Goal: Information Seeking & Learning: Find specific fact

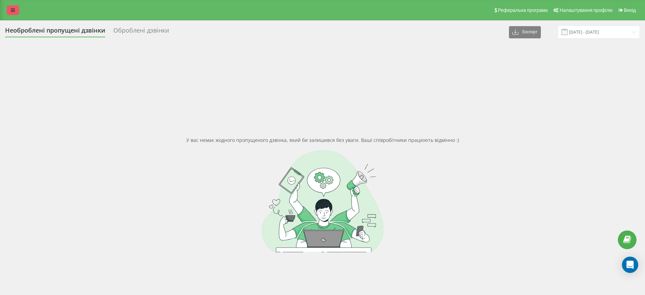
click at [7, 13] on link at bounding box center [13, 10] width 12 height 10
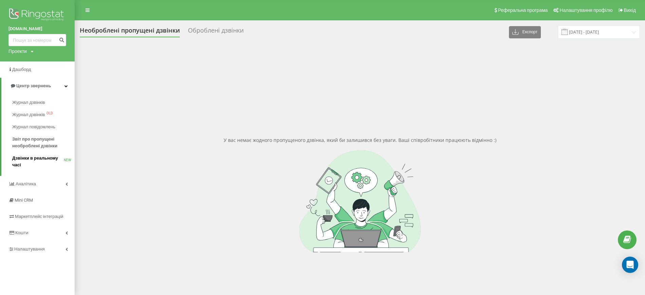
click at [36, 154] on link "Дзвінки в реальному часі NEW" at bounding box center [43, 161] width 62 height 19
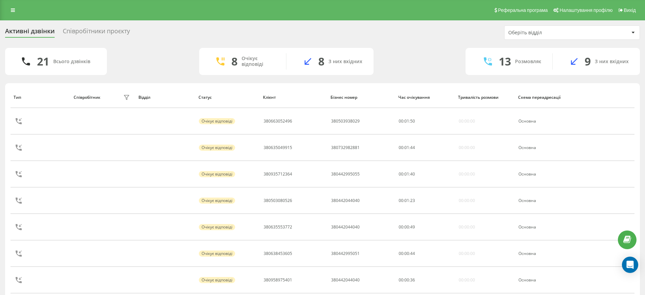
click at [68, 27] on div "Співробітники проєкту" at bounding box center [96, 32] width 67 height 11
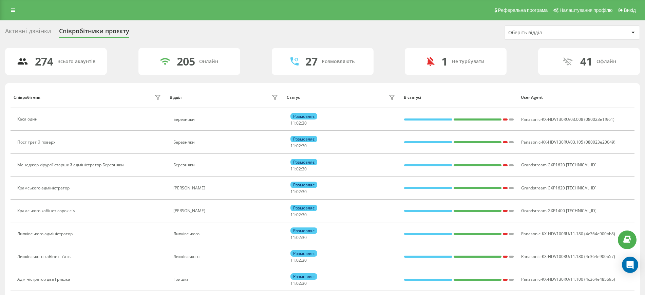
click at [559, 36] on div "Оберіть відділ" at bounding box center [572, 33] width 135 height 14
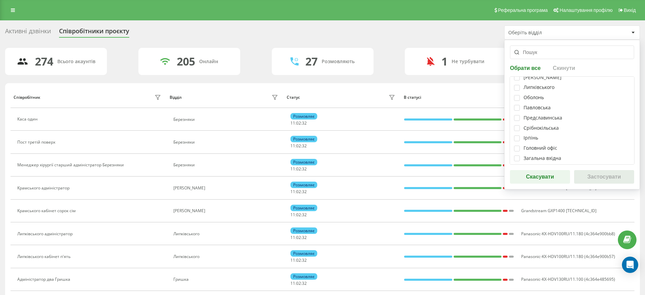
scroll to position [85, 0]
drag, startPoint x: 518, startPoint y: 151, endPoint x: 555, endPoint y: 160, distance: 37.8
click at [518, 148] on label at bounding box center [517, 148] width 6 height 0
checkbox input "true"
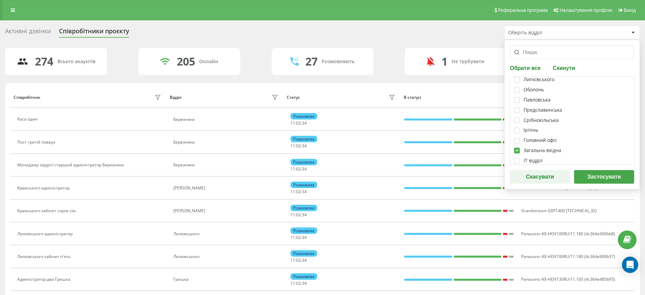
click at [606, 178] on button "Застосувати" at bounding box center [604, 177] width 60 height 14
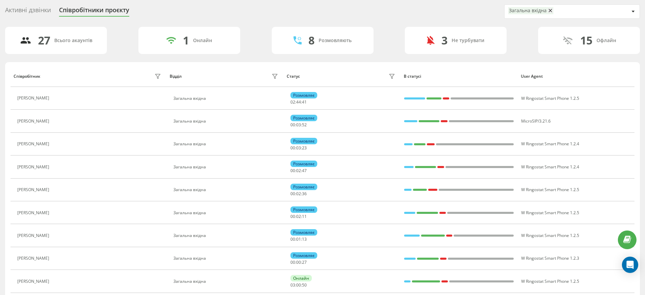
scroll to position [0, 0]
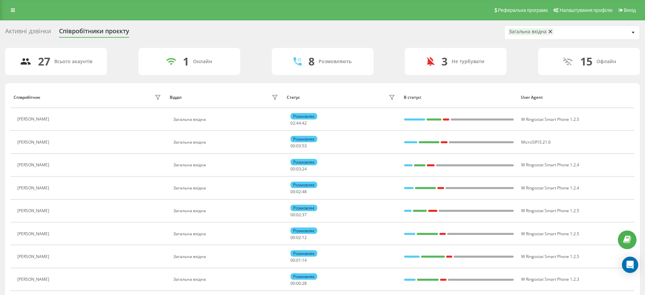
click at [31, 32] on div "Активні дзвінки" at bounding box center [28, 32] width 46 height 11
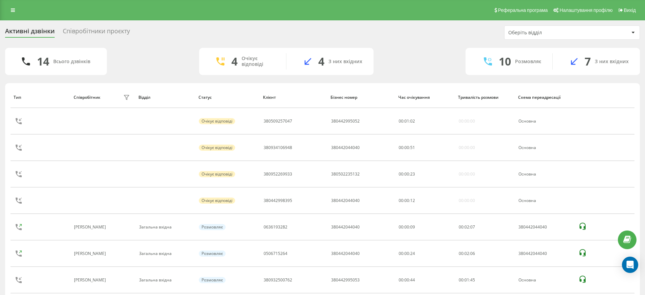
click at [92, 31] on div "Співробітники проєкту" at bounding box center [96, 32] width 67 height 11
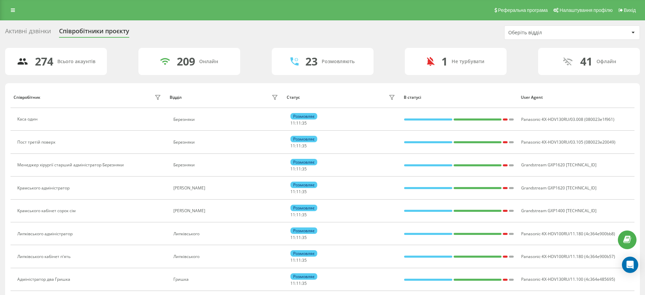
drag, startPoint x: 599, startPoint y: 32, endPoint x: 581, endPoint y: 32, distance: 18.3
click at [599, 32] on div "Оберіть відділ" at bounding box center [569, 33] width 121 height 6
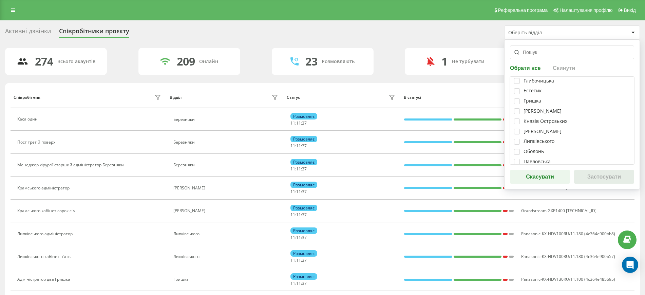
scroll to position [85, 0]
click at [516, 148] on label at bounding box center [517, 148] width 6 height 0
checkbox input "true"
drag, startPoint x: 604, startPoint y: 174, endPoint x: 118, endPoint y: 269, distance: 494.7
click at [594, 176] on button "Застосувати" at bounding box center [604, 177] width 60 height 14
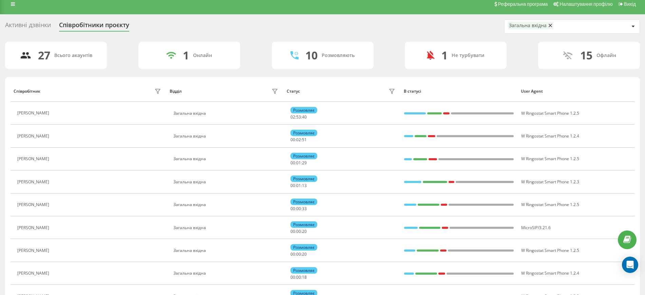
scroll to position [0, 0]
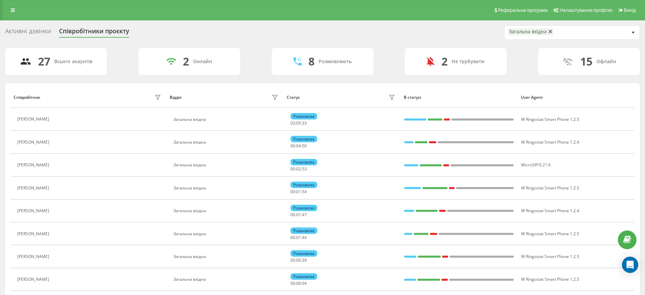
click at [34, 30] on div "Активні дзвінки" at bounding box center [28, 32] width 46 height 11
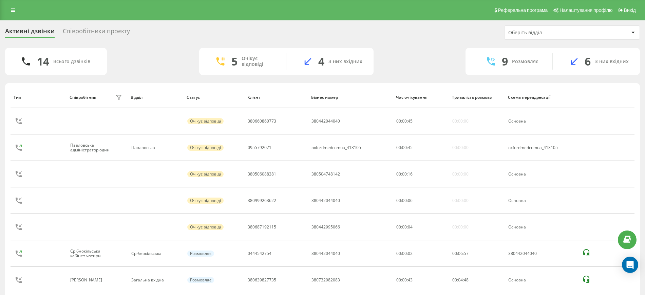
click at [105, 24] on div "Активні дзвінки Співробітники проєкту Оберіть відділ 14 Всього дзвінків 5 Очіку…" at bounding box center [322, 262] width 645 height 484
click at [108, 32] on div "Співробітники проєкту" at bounding box center [96, 32] width 67 height 11
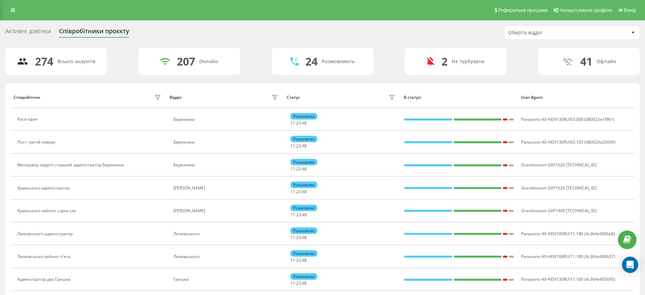
click at [519, 35] on div "Оберіть відділ" at bounding box center [572, 33] width 135 height 14
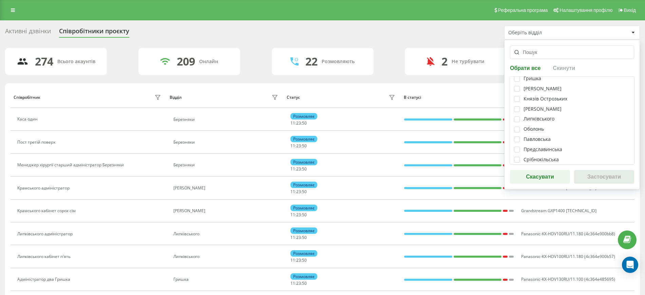
scroll to position [127, 0]
click at [518, 105] on label at bounding box center [517, 105] width 6 height 0
checkbox input "true"
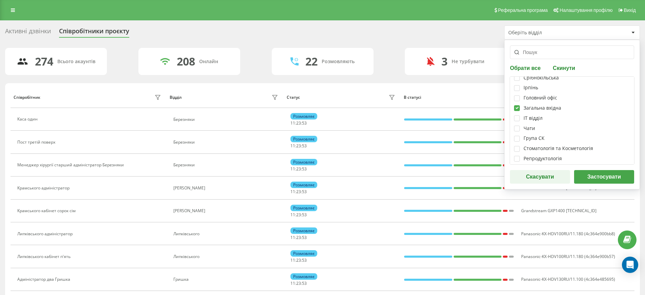
click at [591, 178] on button "Застосувати" at bounding box center [604, 177] width 60 height 14
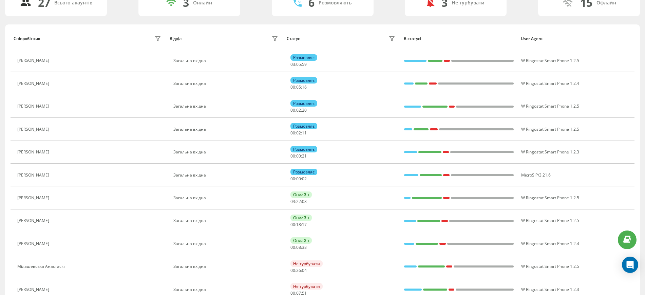
scroll to position [0, 0]
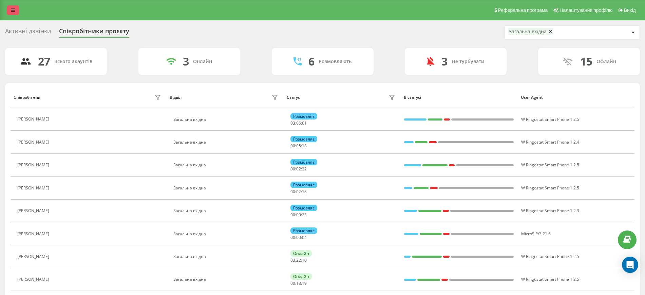
click at [16, 9] on link at bounding box center [13, 10] width 12 height 10
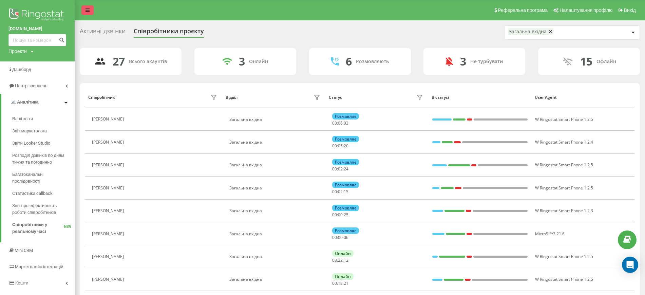
click at [88, 9] on icon at bounding box center [88, 10] width 4 height 5
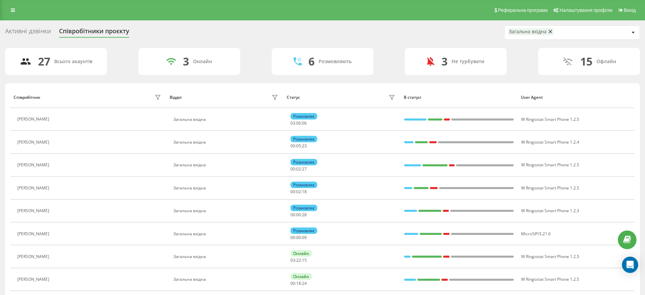
click at [27, 32] on div "Активні дзвінки" at bounding box center [28, 32] width 46 height 11
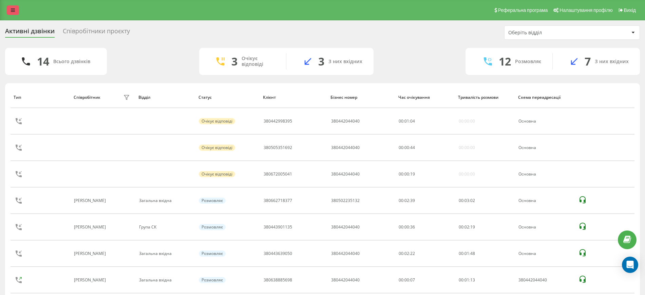
click at [14, 8] on icon at bounding box center [13, 10] width 4 height 5
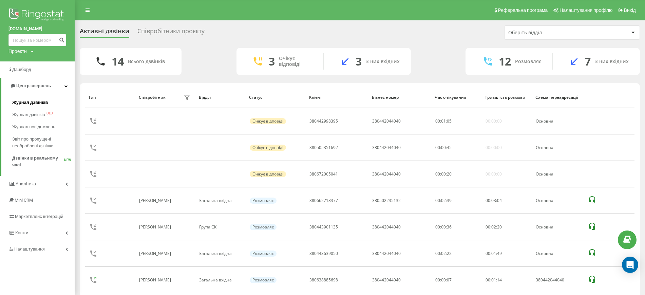
click at [23, 100] on span "Журнал дзвінків" at bounding box center [30, 102] width 36 height 7
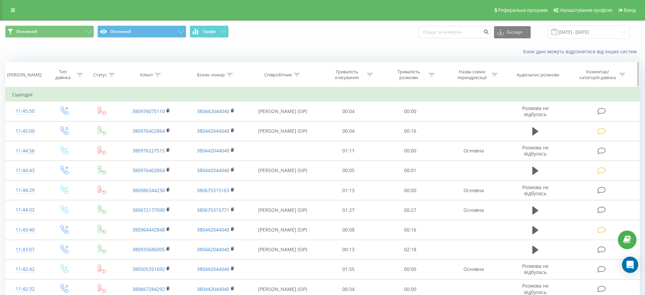
click at [159, 73] on icon at bounding box center [158, 74] width 6 height 3
click at [126, 125] on input "text" at bounding box center [152, 123] width 60 height 12
type input "380632663996"
click at [167, 133] on span "OK" at bounding box center [166, 136] width 19 height 11
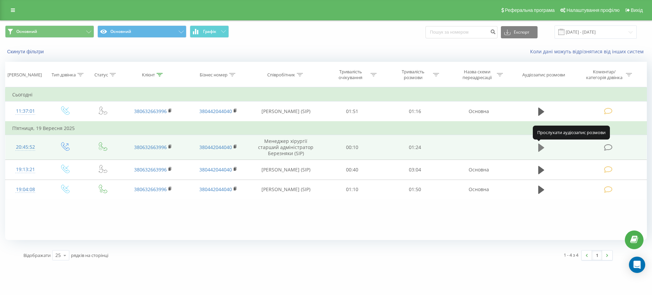
click at [540, 149] on icon at bounding box center [541, 148] width 6 height 8
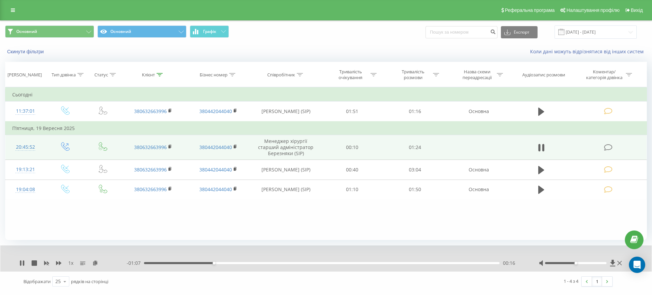
click at [603, 262] on div at bounding box center [576, 263] width 62 height 2
click at [604, 262] on div at bounding box center [576, 263] width 62 height 2
click at [621, 264] on icon at bounding box center [619, 262] width 4 height 5
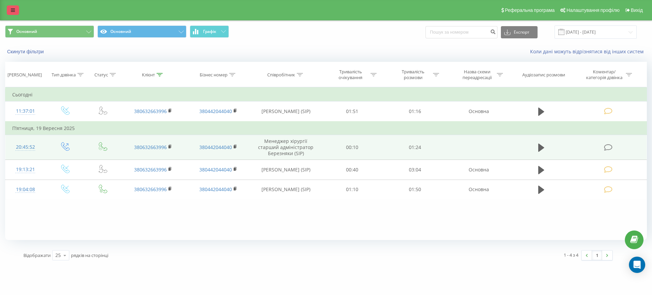
click at [8, 10] on link at bounding box center [13, 10] width 12 height 10
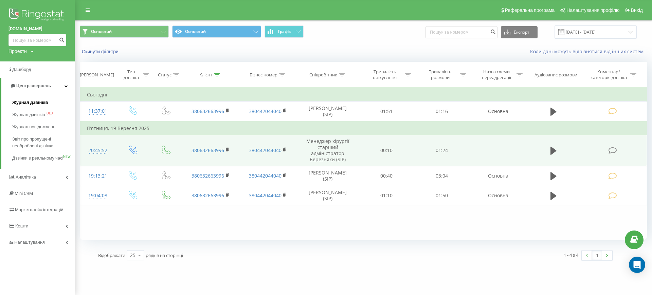
click at [28, 103] on span "Журнал дзвінків" at bounding box center [30, 102] width 36 height 7
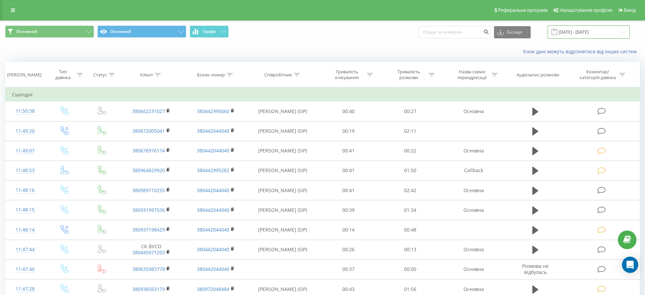
click at [580, 31] on input "23.08.2025 - 23.09.2025" at bounding box center [589, 31] width 82 height 13
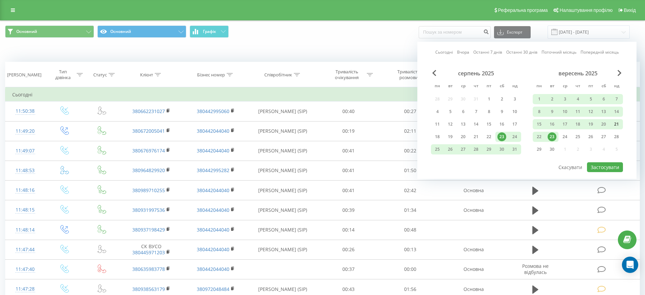
click at [619, 125] on div "21" at bounding box center [616, 124] width 9 height 9
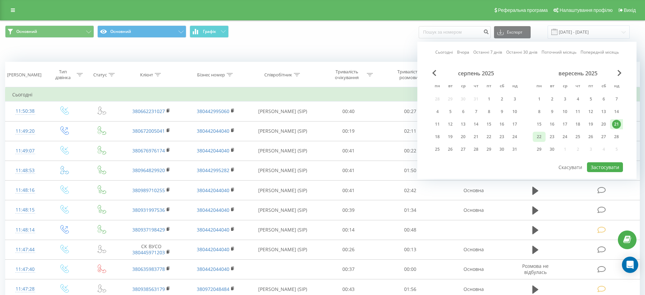
click at [538, 139] on div "22" at bounding box center [539, 136] width 9 height 9
click at [616, 127] on div "21" at bounding box center [616, 124] width 9 height 9
click at [536, 139] on div "22" at bounding box center [539, 136] width 9 height 9
click at [539, 138] on div "22" at bounding box center [539, 136] width 9 height 9
click at [607, 163] on button "Застосувати" at bounding box center [605, 167] width 36 height 10
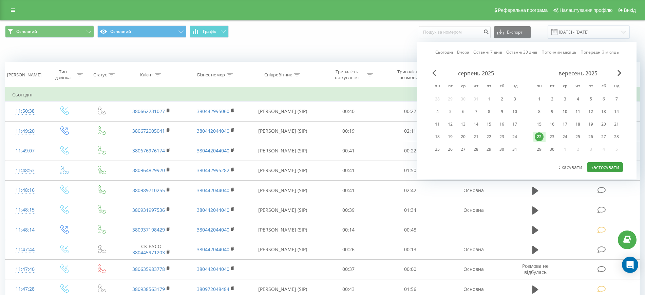
type input "22.09.2025 - 22.09.2025"
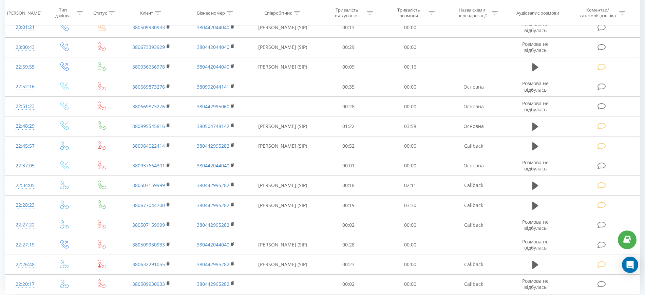
scroll to position [326, 0]
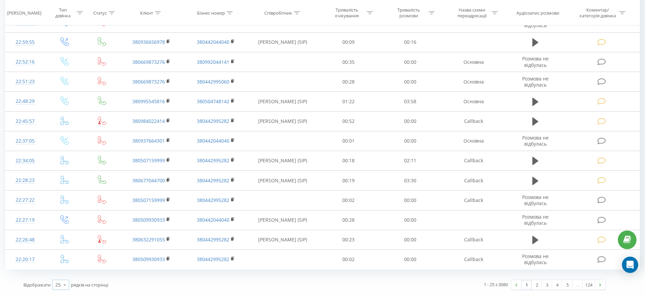
click at [66, 286] on icon at bounding box center [65, 284] width 10 height 13
click at [62, 278] on div "100" at bounding box center [61, 275] width 16 height 10
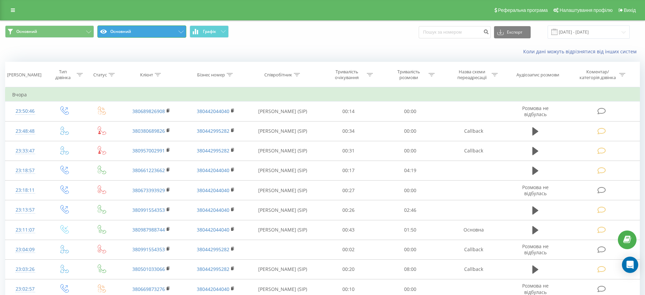
click at [177, 34] on button "Основний" at bounding box center [141, 31] width 89 height 12
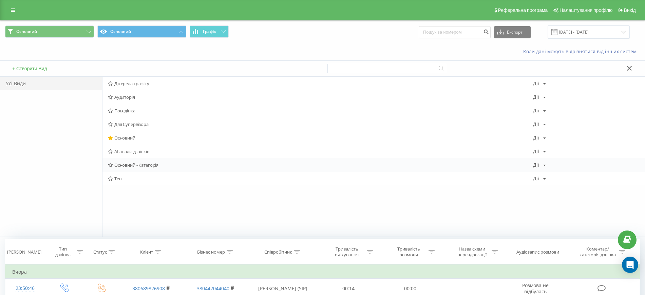
click at [140, 167] on span "Основний - Категорія" at bounding box center [320, 165] width 425 height 5
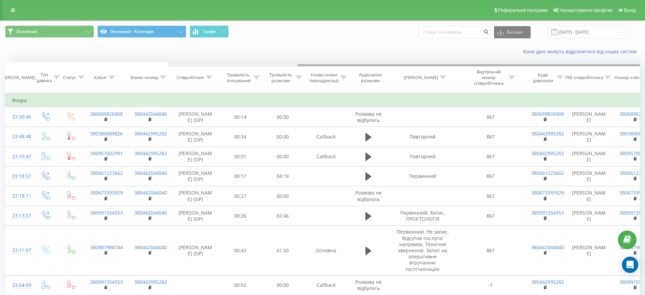
scroll to position [0, 163]
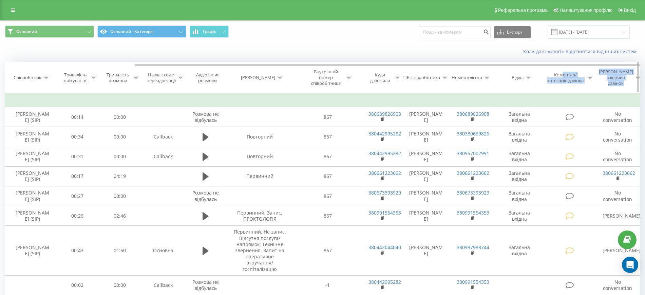
drag, startPoint x: 438, startPoint y: 63, endPoint x: 563, endPoint y: 70, distance: 125.4
click at [563, 70] on div "Дата дзвінка Тип дзвінка Статус Клієнт Бізнес номер Співробітник Тривалість очі…" at bounding box center [322, 77] width 635 height 31
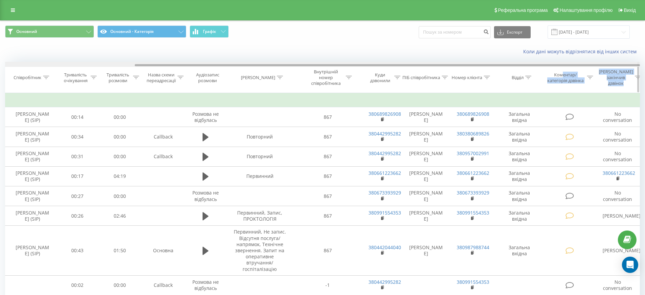
drag, startPoint x: 424, startPoint y: 65, endPoint x: 523, endPoint y: 67, distance: 98.8
click at [523, 67] on div "Дата дзвінка Тип дзвінка Статус Клієнт Бізнес номер Співробітник Тривалість очі…" at bounding box center [322, 77] width 635 height 31
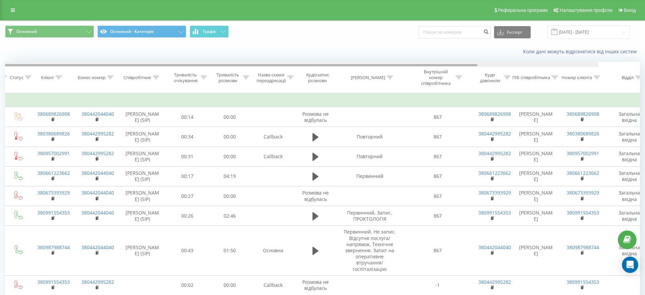
scroll to position [0, 0]
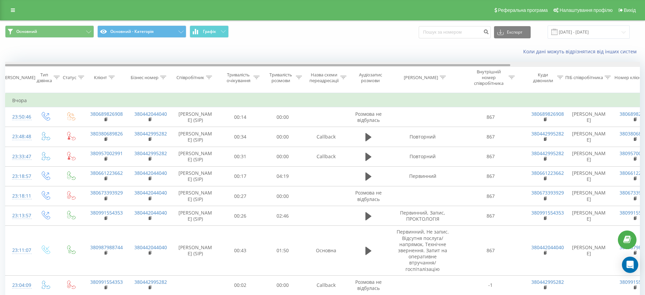
drag, startPoint x: 352, startPoint y: 64, endPoint x: 210, endPoint y: 56, distance: 142.2
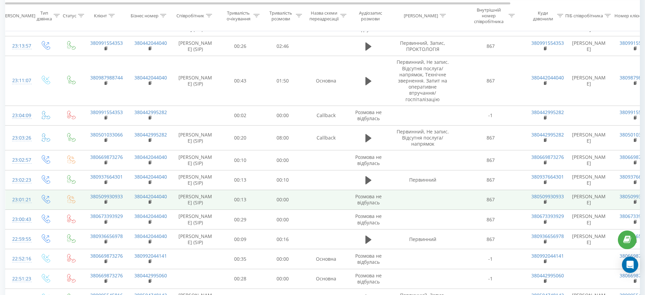
scroll to position [212, 0]
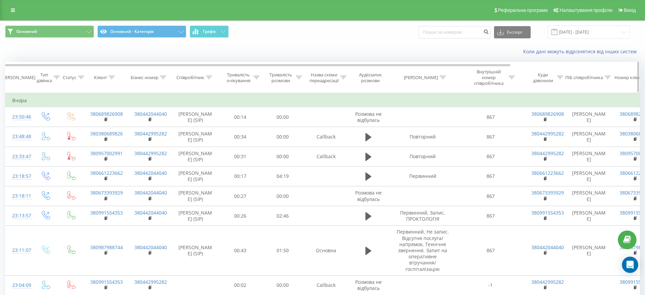
click at [211, 76] on icon at bounding box center [209, 77] width 6 height 3
click at [195, 127] on input "text" at bounding box center [196, 129] width 60 height 12
type input "Григоренко"
click at [208, 141] on span "OK" at bounding box center [209, 142] width 19 height 11
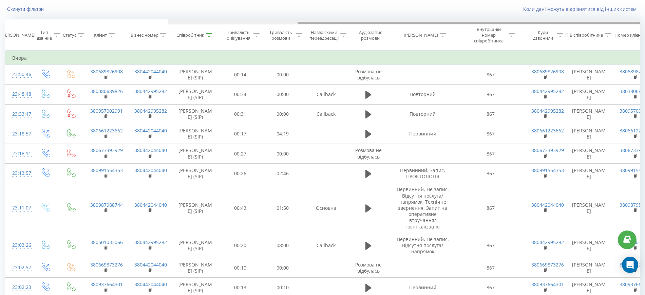
scroll to position [0, 163]
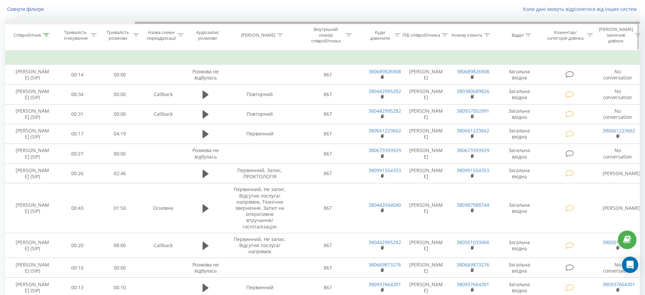
drag, startPoint x: 368, startPoint y: 24, endPoint x: 388, endPoint y: 24, distance: 20.7
click at [388, 24] on div at bounding box center [322, 21] width 635 height 5
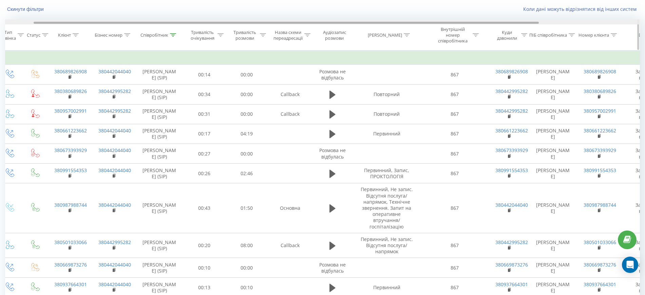
scroll to position [0, 8]
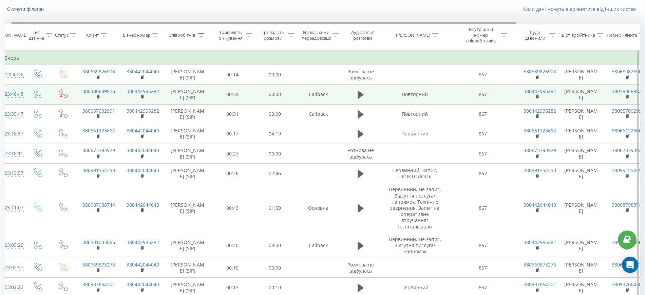
drag, startPoint x: 349, startPoint y: 23, endPoint x: 331, endPoint y: 90, distance: 68.5
click at [233, 30] on div "Дата дзвінка Тип дзвінка Статус Клієнт Бізнес номер Співробітник Тривалість очі…" at bounding box center [322, 34] width 635 height 31
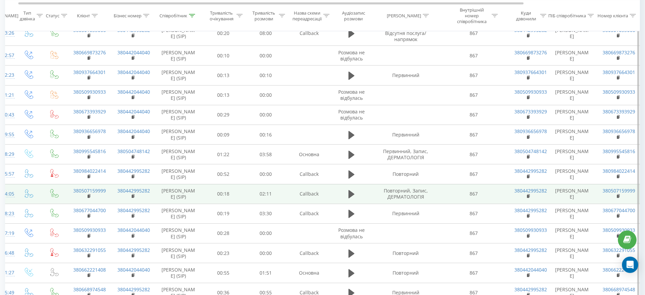
scroll to position [0, 0]
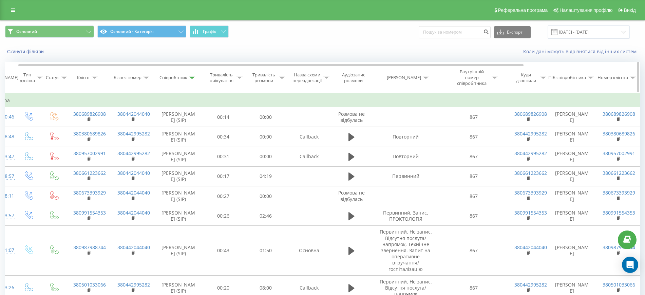
click at [191, 78] on icon at bounding box center [192, 77] width 6 height 3
drag, startPoint x: 179, startPoint y: 130, endPoint x: 145, endPoint y: 130, distance: 34.6
click at [145, 130] on div "Фільтрувати за умовою Містить Григоренко Скасувати OK" at bounding box center [179, 123] width 74 height 61
click at [599, 32] on input "22.09.2025 - 22.09.2025" at bounding box center [589, 31] width 82 height 13
click at [396, 43] on div "Основний Основний - Категорія Графік Експорт .csv .xls .xlsx 22.09.2025 - 22.09…" at bounding box center [322, 32] width 645 height 23
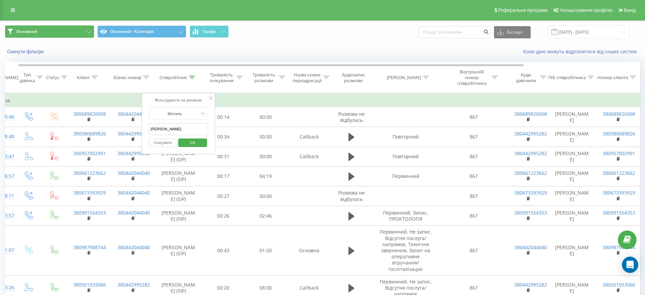
click at [73, 30] on button "Основний" at bounding box center [49, 31] width 89 height 12
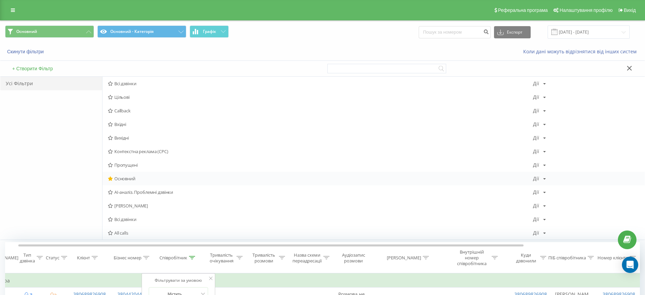
click at [124, 179] on span "Основний" at bounding box center [320, 178] width 425 height 5
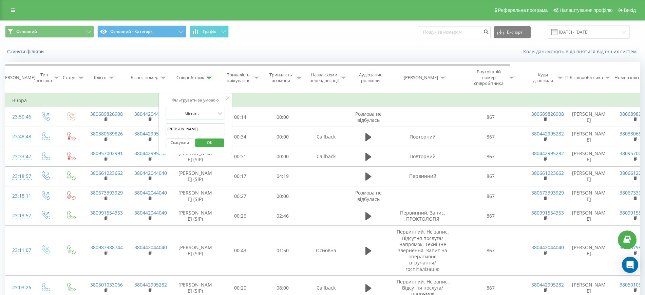
click at [4, 10] on div "Реферальна програма Налаштування профілю Вихід" at bounding box center [322, 10] width 645 height 20
click at [14, 10] on icon at bounding box center [13, 10] width 4 height 5
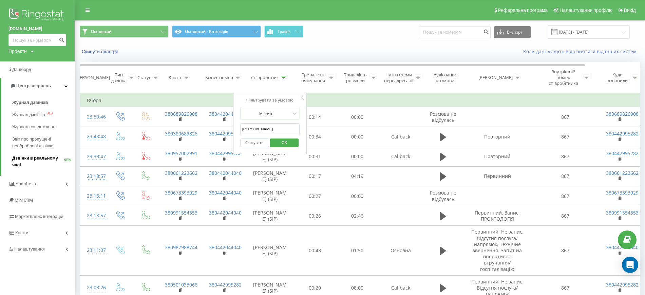
click at [25, 157] on span "Дзвінки в реальному часі" at bounding box center [38, 162] width 52 height 14
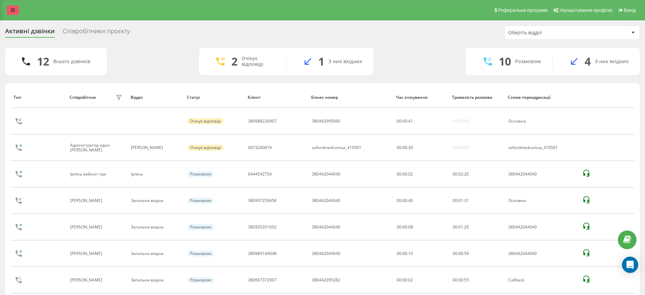
click at [11, 10] on icon at bounding box center [13, 10] width 4 height 5
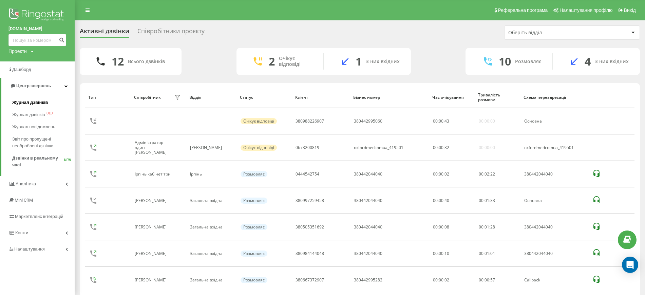
click at [27, 103] on span "Журнал дзвінків" at bounding box center [30, 102] width 36 height 7
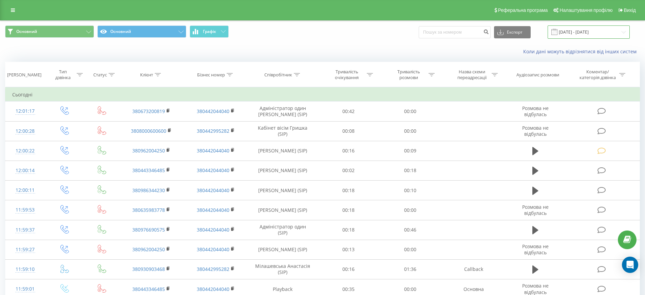
click at [589, 33] on input "[DATE] - [DATE]" at bounding box center [589, 31] width 82 height 13
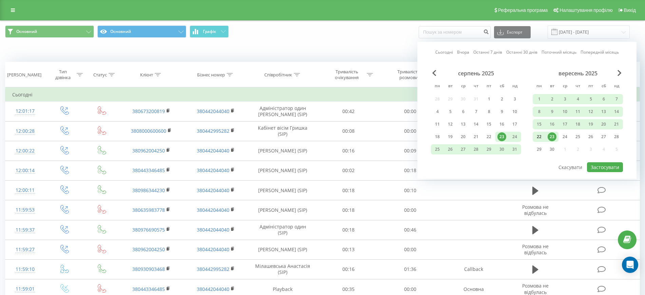
click at [539, 137] on div "22" at bounding box center [539, 136] width 9 height 9
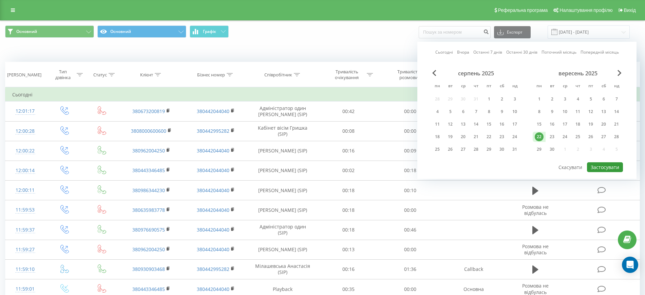
click at [597, 170] on button "Застосувати" at bounding box center [605, 167] width 36 height 10
type input "22.09.2025 - 22.09.2025"
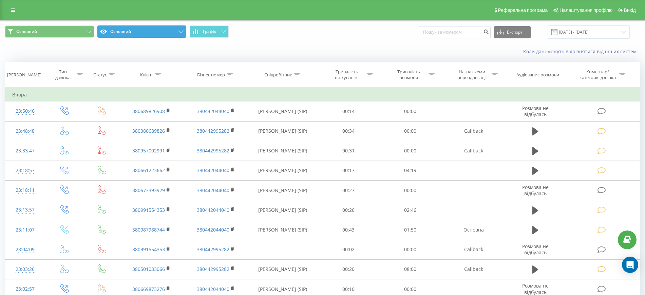
click at [171, 33] on button "Основний" at bounding box center [141, 31] width 89 height 12
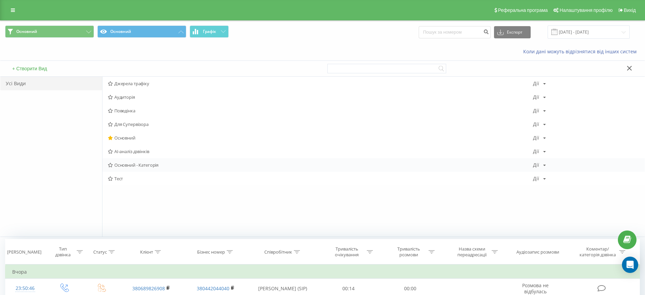
click at [134, 166] on span "Основний - Категорія" at bounding box center [320, 165] width 425 height 5
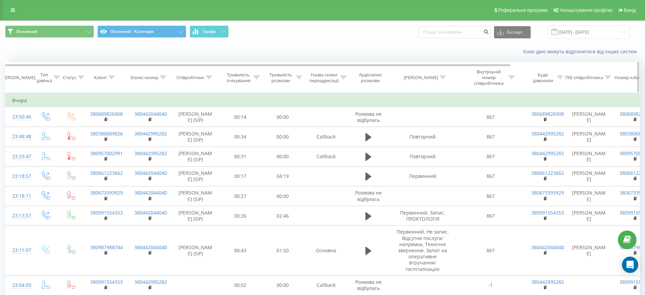
click at [208, 77] on icon at bounding box center [209, 77] width 6 height 3
click at [181, 132] on input "text" at bounding box center [196, 129] width 60 height 12
click at [208, 145] on span "OK" at bounding box center [209, 142] width 19 height 11
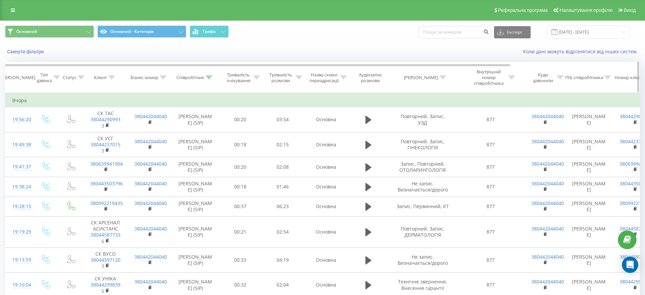
click at [212, 79] on icon at bounding box center [209, 77] width 6 height 3
drag, startPoint x: 198, startPoint y: 129, endPoint x: 164, endPoint y: 130, distance: 34.6
click at [164, 130] on div "Фільтрувати за умовою Містить Стойчева Скасувати OK" at bounding box center [196, 123] width 74 height 61
click at [212, 143] on span "OK" at bounding box center [209, 142] width 19 height 11
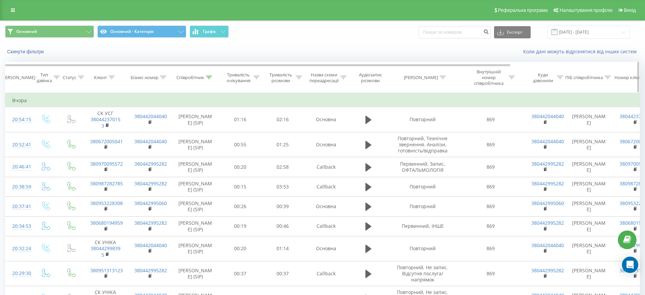
click at [209, 75] on div at bounding box center [209, 78] width 6 height 6
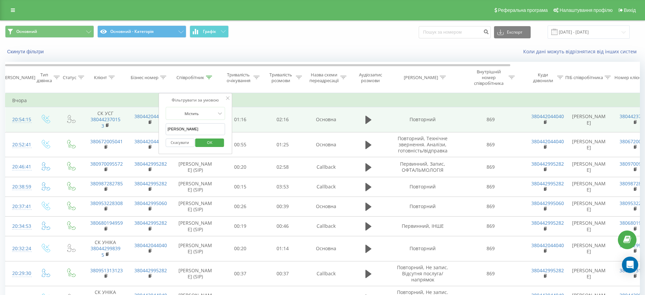
drag, startPoint x: 200, startPoint y: 128, endPoint x: 139, endPoint y: 129, distance: 61.5
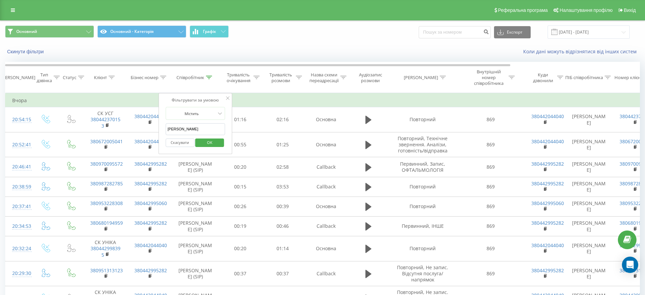
click at [201, 143] on span "OK" at bounding box center [209, 142] width 19 height 11
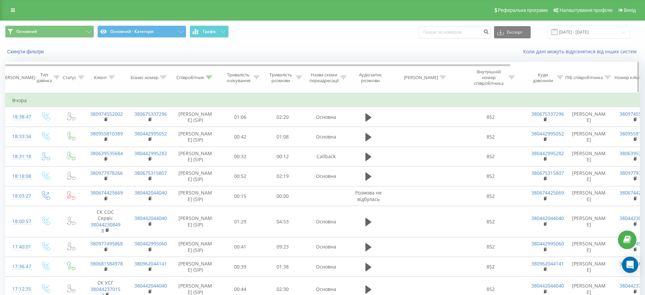
click at [209, 79] on icon at bounding box center [209, 77] width 6 height 3
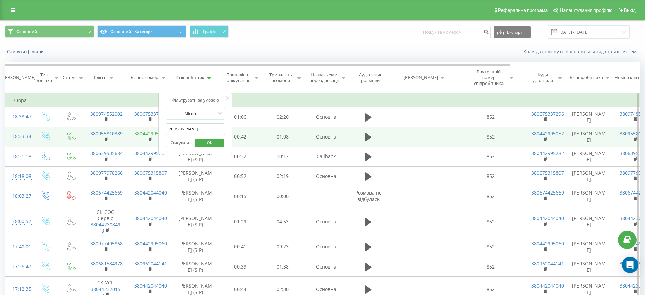
drag, startPoint x: 189, startPoint y: 130, endPoint x: 151, endPoint y: 133, distance: 37.8
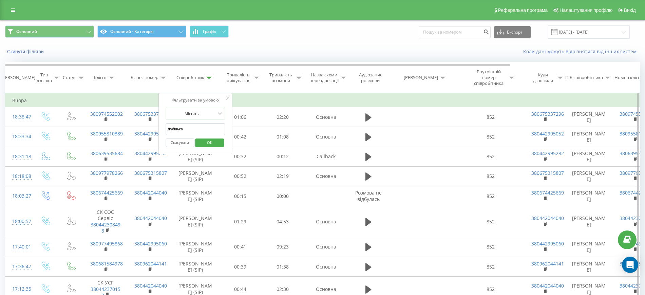
type input "Дубіцька"
click at [209, 144] on span "OK" at bounding box center [209, 142] width 19 height 11
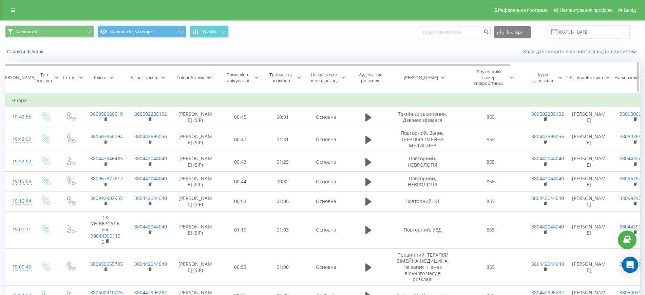
click at [207, 77] on icon at bounding box center [209, 77] width 6 height 3
drag, startPoint x: 199, startPoint y: 126, endPoint x: 159, endPoint y: 111, distance: 43.4
click at [163, 130] on div "Фільтрувати за умовою Містить Дубіцька Скасувати OK" at bounding box center [196, 123] width 74 height 61
type input "Бабаєва"
click at [210, 145] on span "OK" at bounding box center [209, 142] width 19 height 11
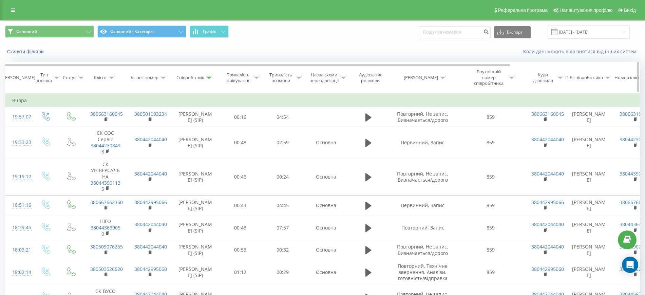
click at [210, 75] on div at bounding box center [209, 78] width 6 height 6
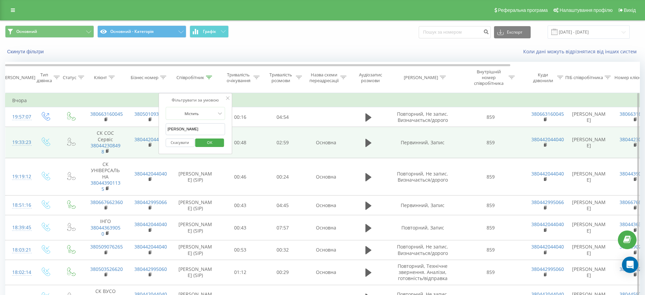
drag, startPoint x: 195, startPoint y: 129, endPoint x: 145, endPoint y: 131, distance: 49.3
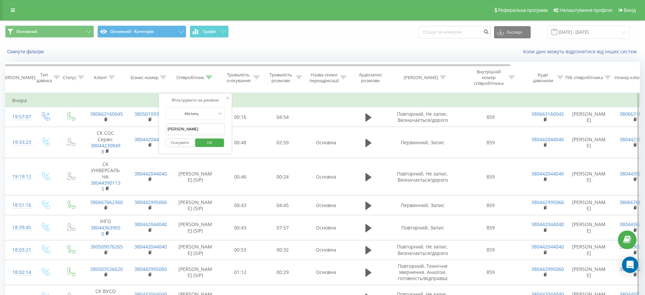
click at [209, 145] on span "OK" at bounding box center [209, 142] width 19 height 11
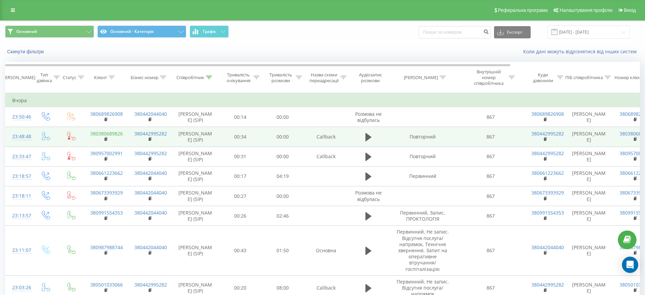
click at [99, 134] on link "380380689826" at bounding box center [106, 133] width 33 height 6
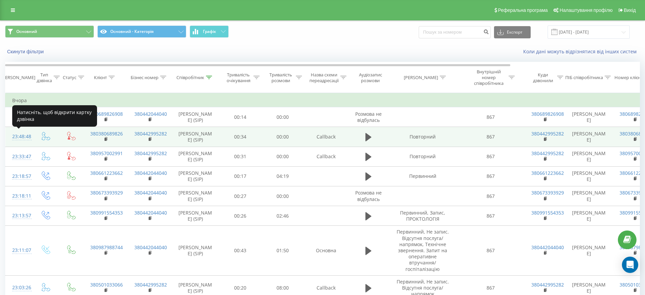
click at [20, 136] on div "23:48:48" at bounding box center [19, 136] width 14 height 13
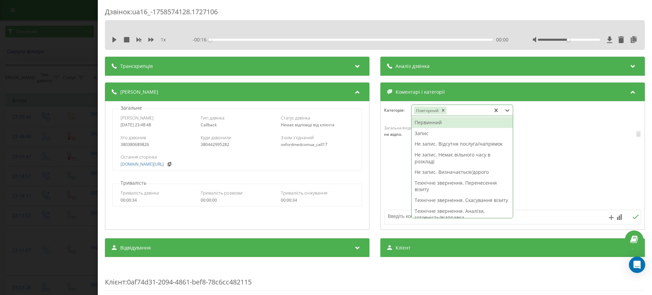
click at [508, 109] on icon at bounding box center [507, 110] width 7 height 7
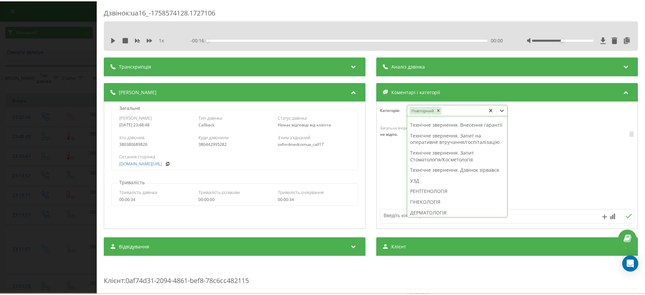
scroll to position [170, 0]
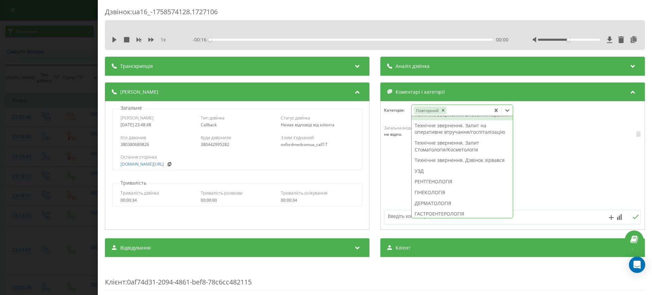
click at [63, 97] on div "Дзвінок : ua16_-1758574128.1727106 1 x - 00:16 00:00 00:00 Транскрипція Для AI-…" at bounding box center [326, 147] width 652 height 295
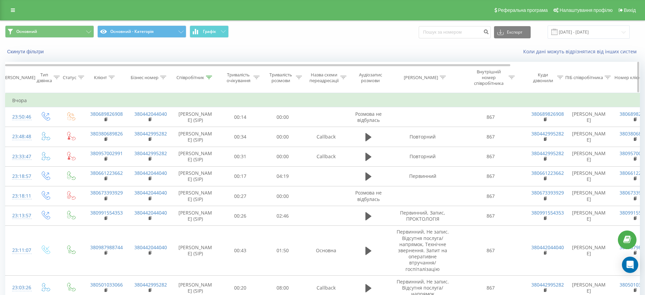
click at [208, 76] on icon at bounding box center [209, 77] width 6 height 3
drag, startPoint x: 192, startPoint y: 127, endPoint x: 160, endPoint y: 130, distance: 32.5
click at [160, 130] on div "Фільтрувати за умовою Містить Григоренко Скасувати OK" at bounding box center [196, 123] width 74 height 61
click at [218, 144] on span "OK" at bounding box center [209, 142] width 19 height 11
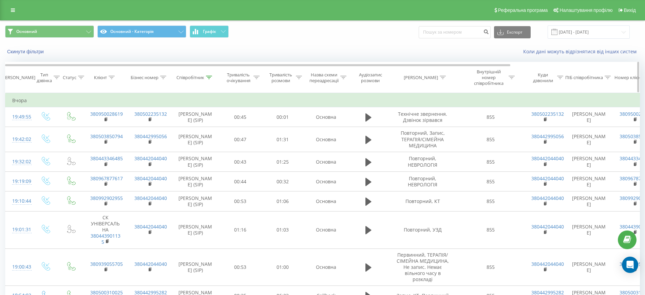
click at [209, 77] on icon at bounding box center [209, 77] width 6 height 3
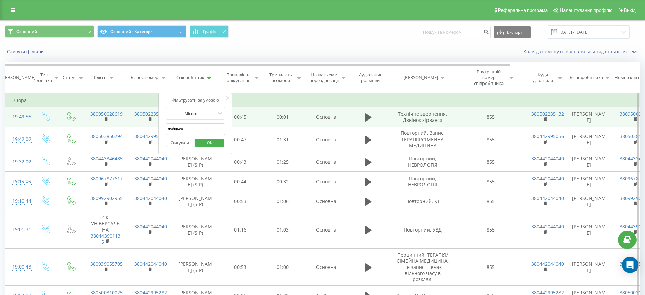
drag, startPoint x: 191, startPoint y: 128, endPoint x: 158, endPoint y: 126, distance: 34.0
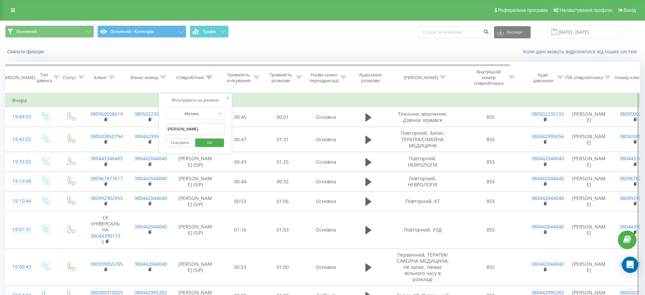
click at [203, 139] on span "OK" at bounding box center [209, 142] width 19 height 11
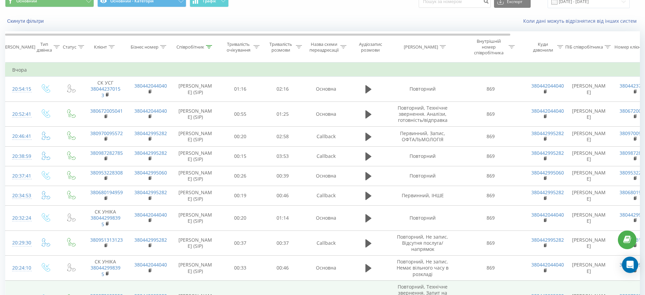
scroll to position [42, 0]
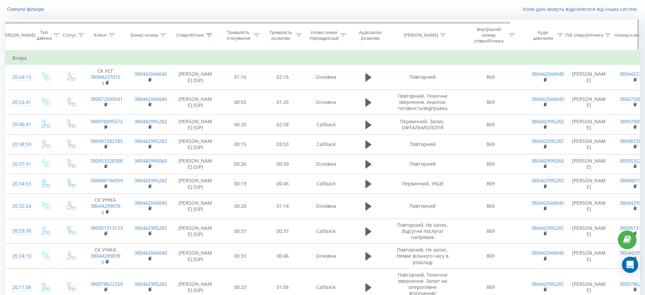
click at [209, 34] on icon at bounding box center [209, 34] width 6 height 3
drag, startPoint x: 201, startPoint y: 84, endPoint x: 161, endPoint y: 86, distance: 40.8
click at [161, 86] on div "Фільтрувати за умовою Містить Демидовська Скасувати OK" at bounding box center [196, 81] width 74 height 61
type input "Бабаєва"
click at [218, 100] on span "OK" at bounding box center [209, 100] width 19 height 11
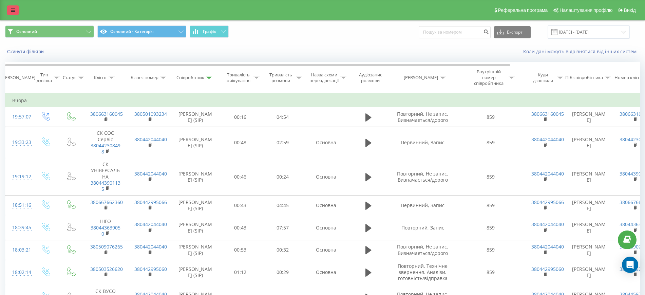
click at [12, 8] on icon at bounding box center [13, 10] width 4 height 5
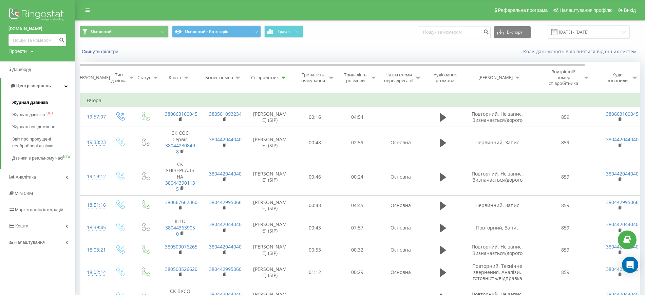
click at [32, 98] on link "Журнал дзвінків" at bounding box center [43, 102] width 62 height 12
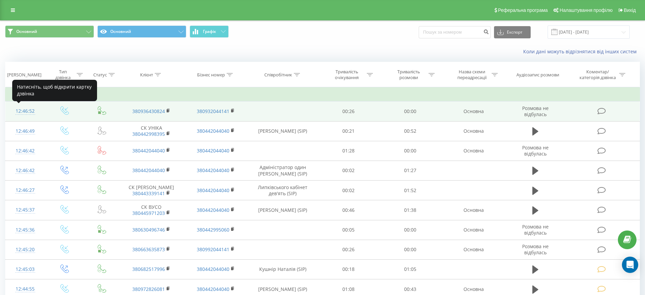
click at [16, 110] on div "12:46:52" at bounding box center [25, 111] width 26 height 13
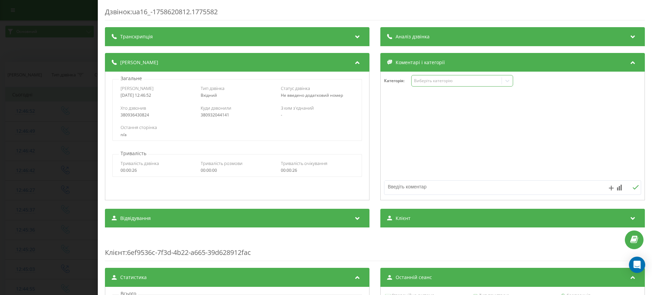
click at [505, 83] on icon at bounding box center [507, 80] width 7 height 7
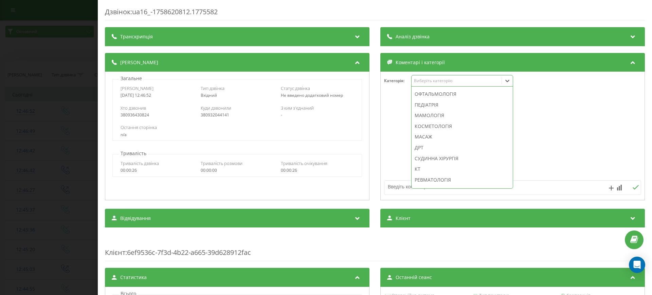
scroll to position [492, 0]
click at [553, 143] on div at bounding box center [513, 135] width 264 height 81
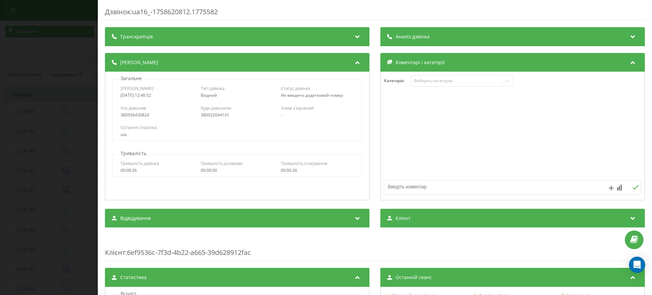
click at [62, 117] on div "Дзвінок : ua16_-1758620812.1775582 Транскрипція Для AI-аналізу майбутніх дзвінк…" at bounding box center [326, 147] width 652 height 295
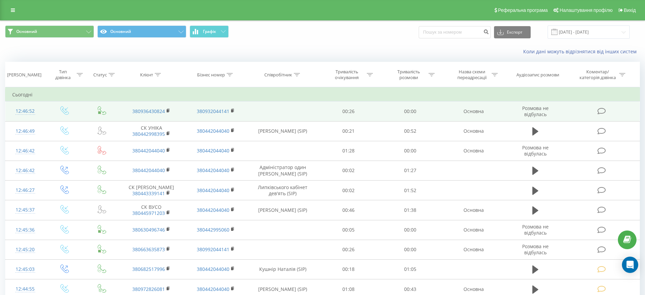
click at [27, 109] on div "12:46:52" at bounding box center [25, 111] width 26 height 13
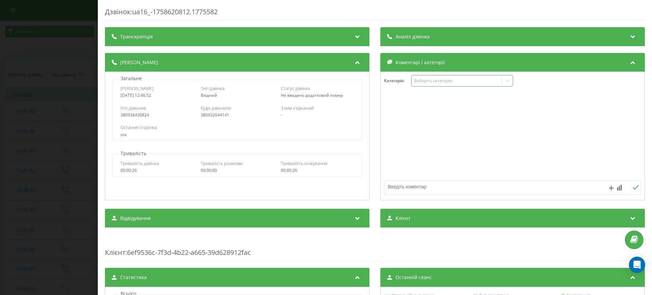
click at [504, 84] on icon at bounding box center [507, 80] width 7 height 7
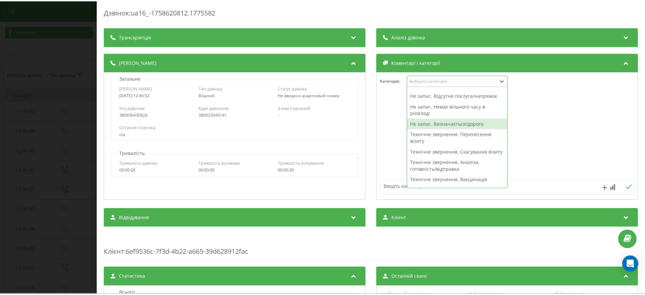
scroll to position [42, 0]
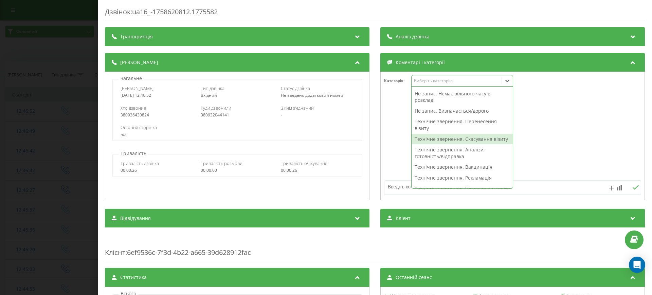
click at [47, 92] on div "Дзвінок : ua16_-1758620812.1775582 Транскрипція Для AI-аналізу майбутніх дзвінк…" at bounding box center [326, 147] width 652 height 295
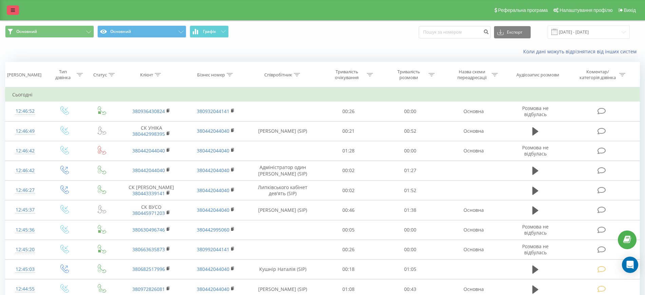
click at [11, 5] on link at bounding box center [13, 10] width 12 height 10
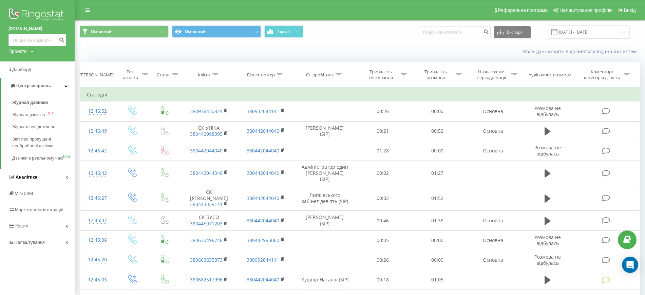
click at [27, 180] on span "Аналiтика" at bounding box center [27, 176] width 22 height 5
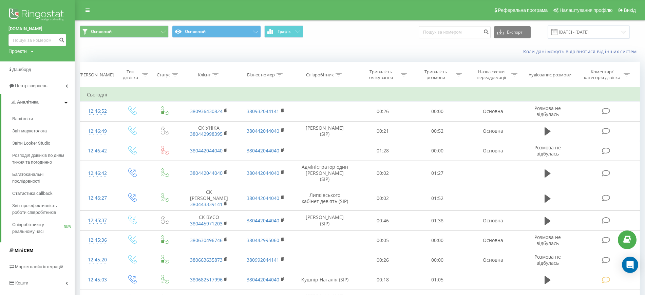
scroll to position [42, 0]
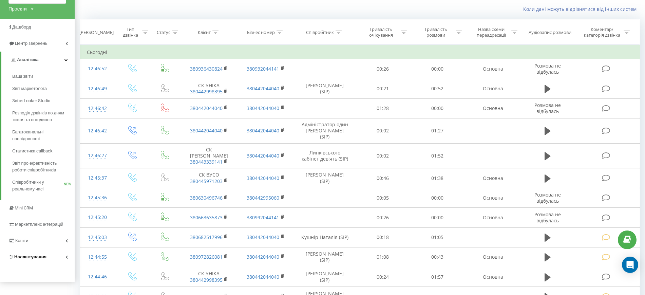
click at [26, 256] on span "Налаштування" at bounding box center [30, 256] width 32 height 5
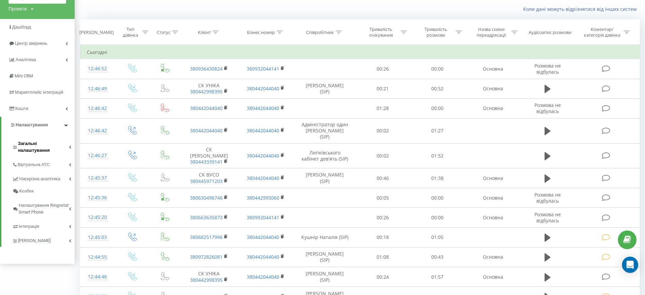
click at [29, 146] on span "Загальні налаштування" at bounding box center [43, 147] width 51 height 14
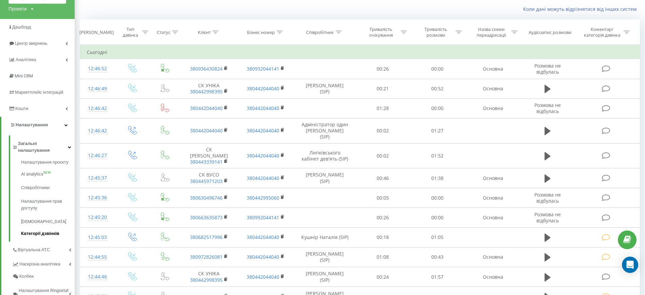
click at [38, 228] on link "Категорії дзвінків" at bounding box center [48, 232] width 54 height 8
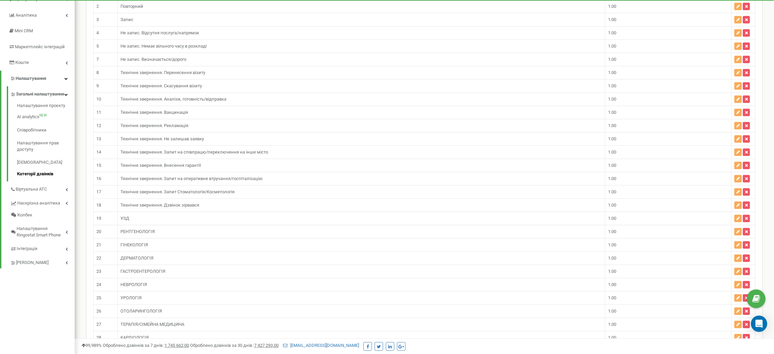
scroll to position [65, 0]
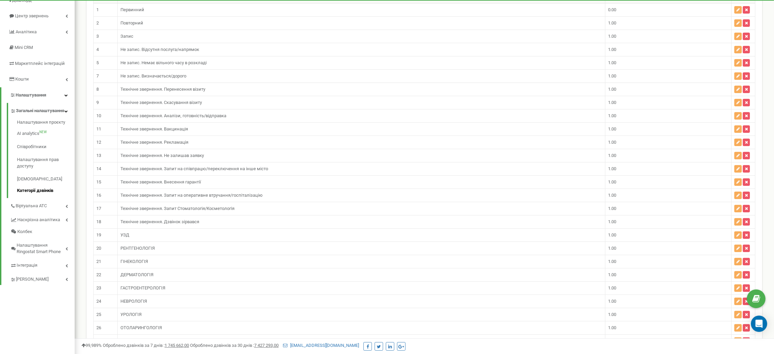
click at [237, 118] on td "Технічне звернення. Аналізи, готовність/відправка" at bounding box center [362, 115] width 488 height 13
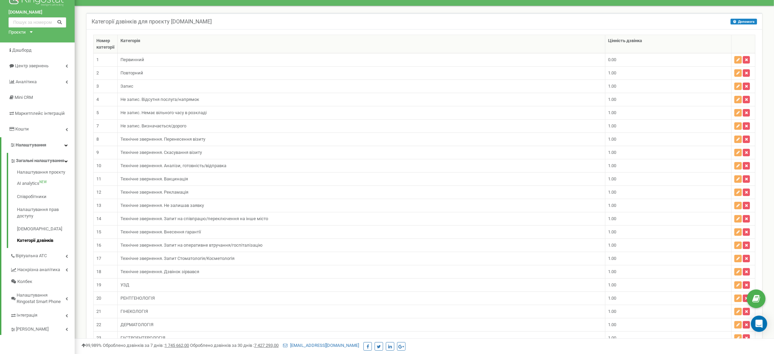
scroll to position [14, 0]
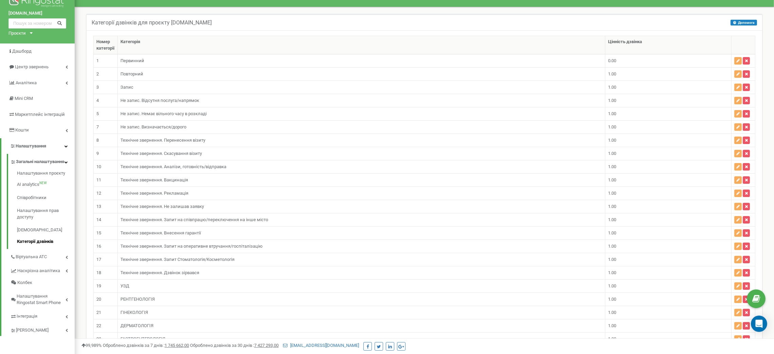
click at [209, 143] on td "Технічне звернення. Перенесення візиту" at bounding box center [362, 140] width 488 height 13
click at [243, 168] on td "Технічне звернення. Аналізи, готовність/відправка" at bounding box center [362, 166] width 488 height 13
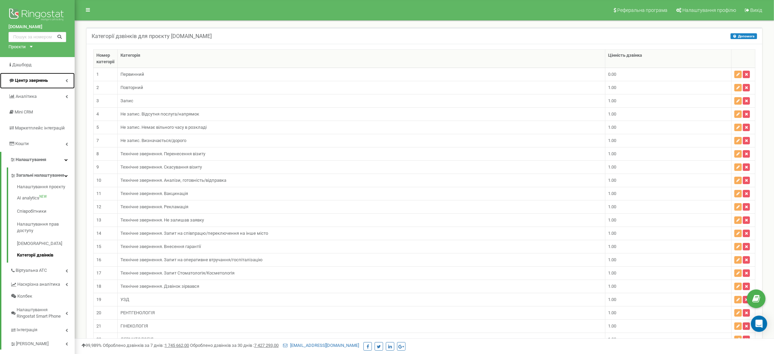
click at [28, 81] on span "Центр звернень" at bounding box center [31, 80] width 33 height 5
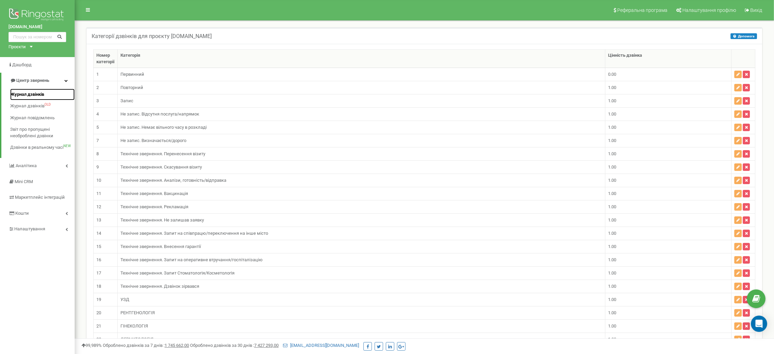
click at [33, 92] on span "Журнал дзвінків" at bounding box center [27, 94] width 34 height 6
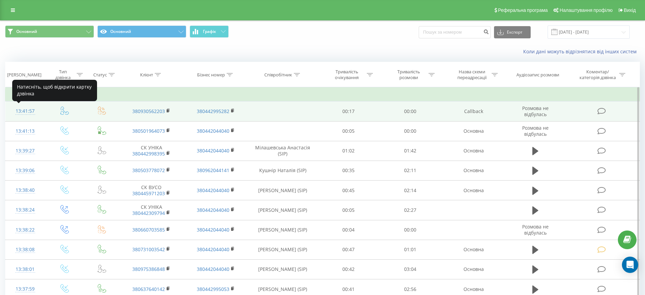
click at [23, 109] on div "13:41:57" at bounding box center [25, 111] width 26 height 13
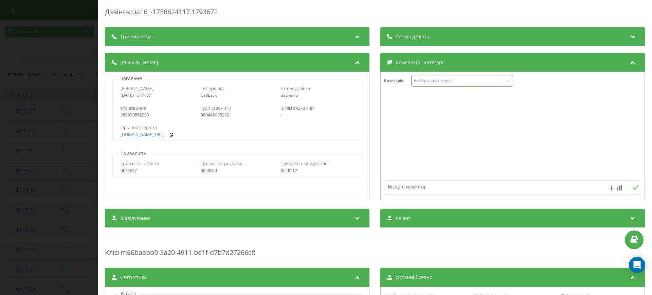
click at [507, 81] on icon at bounding box center [507, 80] width 7 height 7
click at [553, 132] on div at bounding box center [513, 135] width 264 height 81
click at [76, 91] on div "Дзвінок : ua16_-1758624117.1793672 Транскрипція Для AI-аналізу майбутніх дзвінк…" at bounding box center [326, 147] width 652 height 295
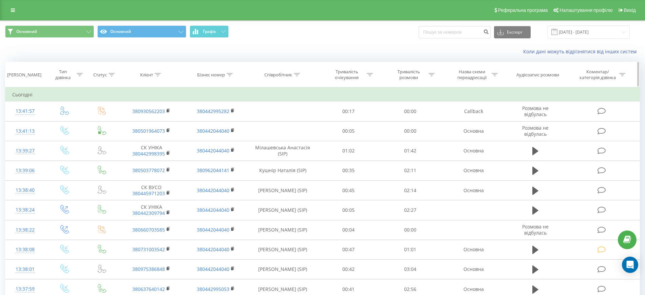
click at [158, 75] on icon at bounding box center [158, 74] width 6 height 3
click at [139, 122] on input "text" at bounding box center [152, 123] width 60 height 12
paste input "Для SMS Телефон Примітка Відправити тестове повідомлення Checked +380(97)299-82…"
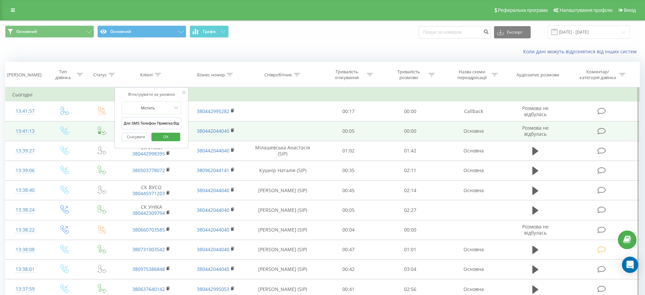
drag, startPoint x: 139, startPoint y: 122, endPoint x: 96, endPoint y: 122, distance: 42.8
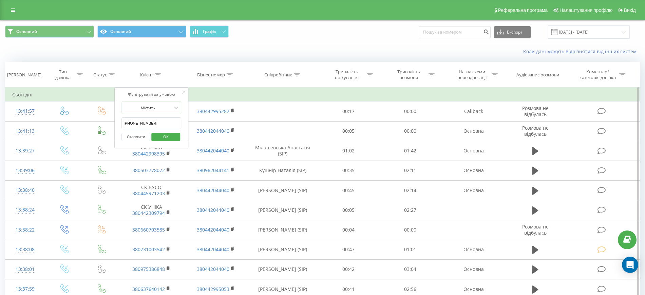
click at [131, 123] on input "380(97)299-82-91" at bounding box center [152, 123] width 60 height 12
click at [135, 124] on input "38097)299-82-91" at bounding box center [152, 123] width 60 height 12
click at [142, 124] on input "38097299-82-91" at bounding box center [152, 123] width 60 height 12
click at [145, 122] on input "3809729982-91" at bounding box center [152, 123] width 60 height 12
type input "380972998291"
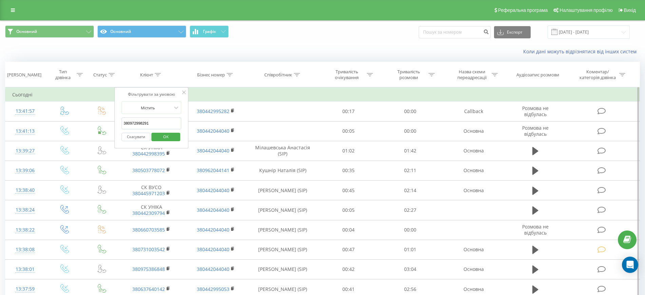
click at [162, 136] on span "OK" at bounding box center [166, 136] width 19 height 11
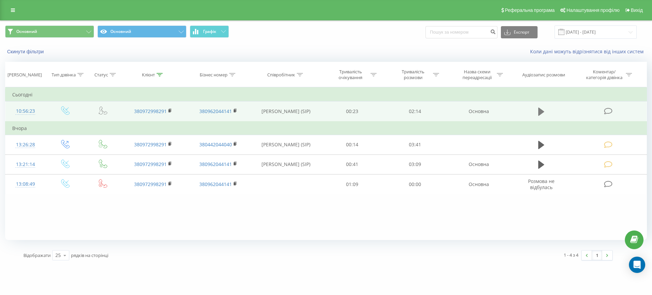
click at [543, 110] on icon at bounding box center [541, 112] width 6 height 10
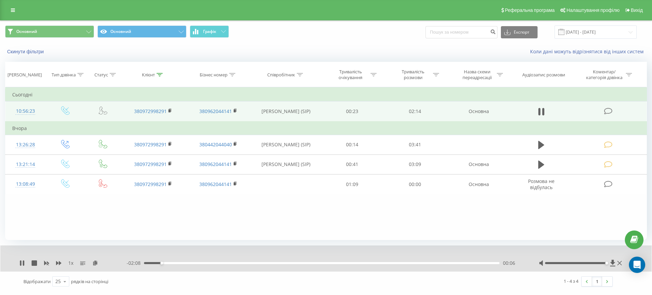
click at [605, 262] on div at bounding box center [576, 263] width 62 height 2
click at [19, 266] on div "1 x - 01:18 00:57 00:57" at bounding box center [325, 258] width 651 height 26
click at [20, 265] on icon at bounding box center [21, 262] width 5 height 5
click at [22, 263] on icon at bounding box center [22, 262] width 4 height 5
click at [22, 263] on icon at bounding box center [21, 262] width 5 height 5
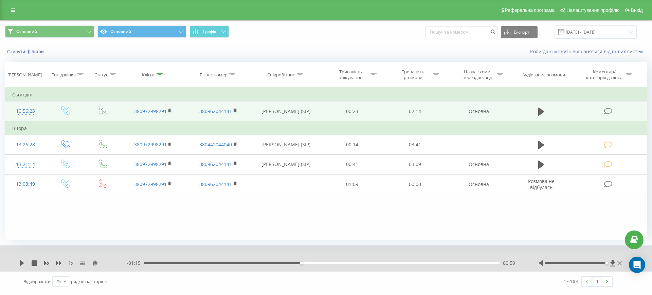
click at [22, 263] on icon at bounding box center [22, 262] width 4 height 5
click at [20, 262] on icon at bounding box center [21, 262] width 5 height 5
click at [621, 263] on icon at bounding box center [619, 262] width 4 height 5
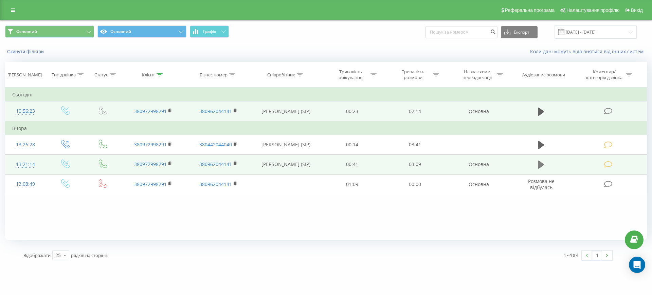
click at [541, 145] on icon at bounding box center [541, 145] width 6 height 8
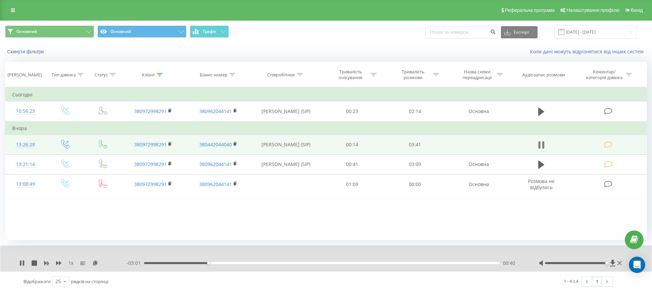
click at [542, 145] on icon at bounding box center [543, 144] width 2 height 7
click at [619, 263] on icon at bounding box center [619, 263] width 4 height 4
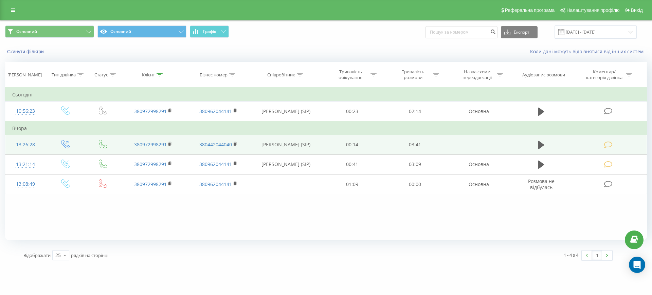
click at [11, 4] on div "Реферальна програма Налаштування профілю Вихід" at bounding box center [326, 10] width 652 height 20
click at [12, 8] on icon at bounding box center [13, 10] width 4 height 5
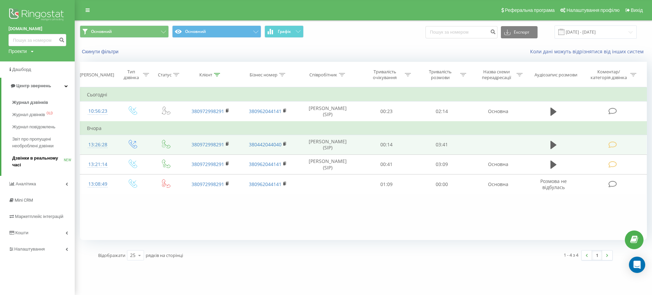
click at [25, 159] on span "Дзвінки в реальному часі" at bounding box center [38, 162] width 52 height 14
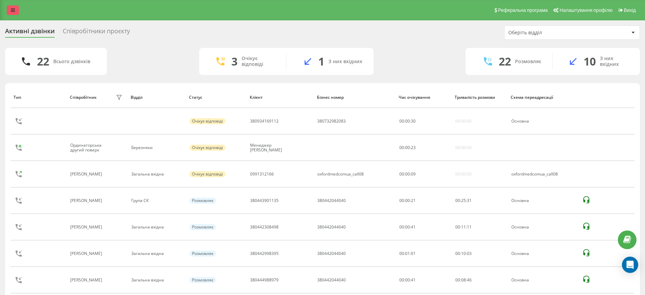
click at [9, 9] on link at bounding box center [13, 10] width 12 height 10
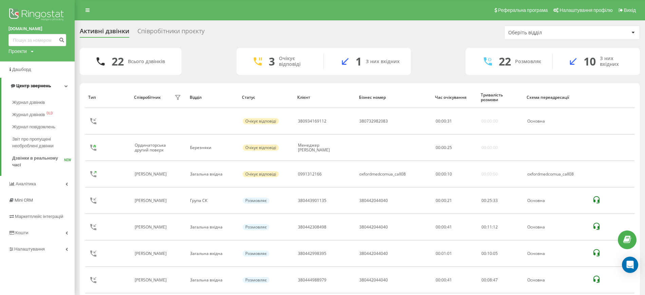
drag, startPoint x: 30, startPoint y: 102, endPoint x: 53, endPoint y: 87, distance: 27.9
click at [30, 102] on span "Журнал дзвінків" at bounding box center [28, 102] width 33 height 7
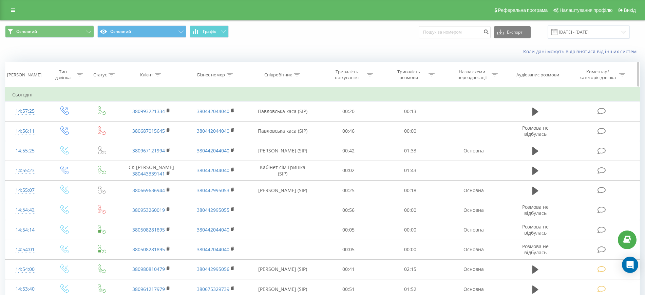
click at [159, 74] on icon at bounding box center [158, 74] width 6 height 3
click at [137, 124] on input "text" at bounding box center [152, 123] width 60 height 12
paste input "Для SMS Телефон Примітка Відправити тестове повідомлення Checked [PHONE_NUMBER]"
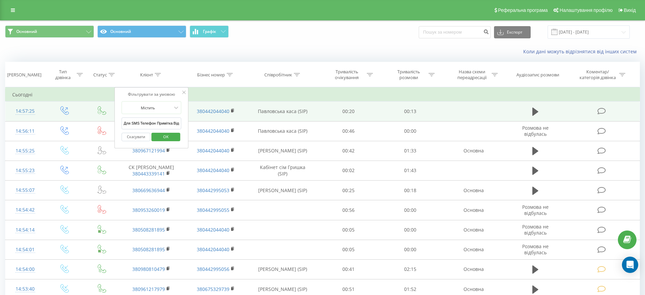
drag, startPoint x: 141, startPoint y: 123, endPoint x: 67, endPoint y: 116, distance: 74.0
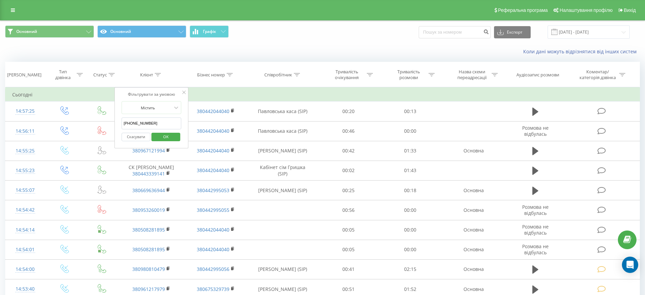
drag, startPoint x: 131, startPoint y: 124, endPoint x: 134, endPoint y: 126, distance: 3.9
click at [133, 126] on input "[PHONE_NUMBER]" at bounding box center [152, 123] width 60 height 12
click at [131, 124] on input "[PHONE_NUMBER]" at bounding box center [152, 123] width 60 height 12
click at [135, 125] on input "38050)[PHONE_NUMBER]" at bounding box center [152, 123] width 60 height 12
click at [142, 124] on input "38050732-83-87" at bounding box center [152, 123] width 60 height 12
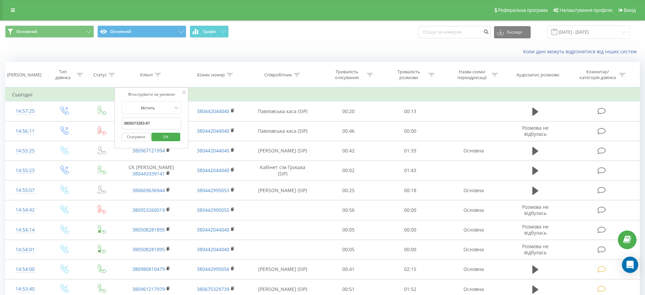
click at [146, 123] on input "3805073283-87" at bounding box center [152, 123] width 60 height 12
type input "380507328387"
click at [161, 137] on span "OK" at bounding box center [166, 136] width 19 height 11
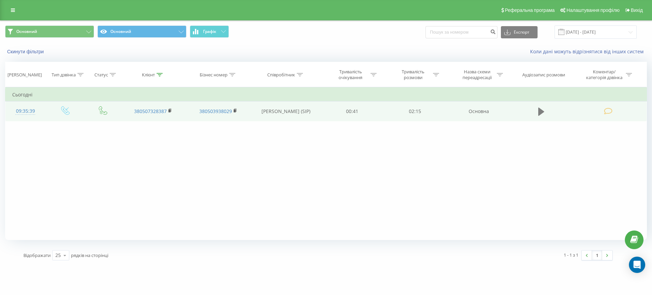
click at [542, 114] on icon at bounding box center [541, 112] width 6 height 10
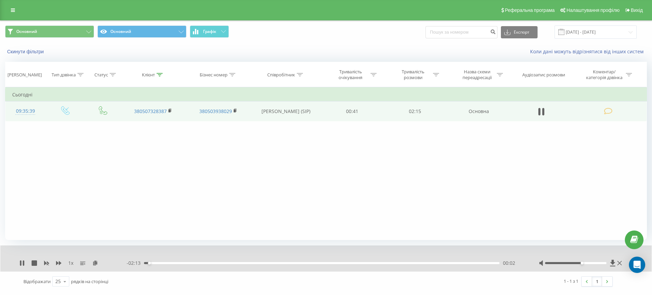
click at [580, 263] on div at bounding box center [576, 263] width 62 height 2
